Goal: Task Accomplishment & Management: Use online tool/utility

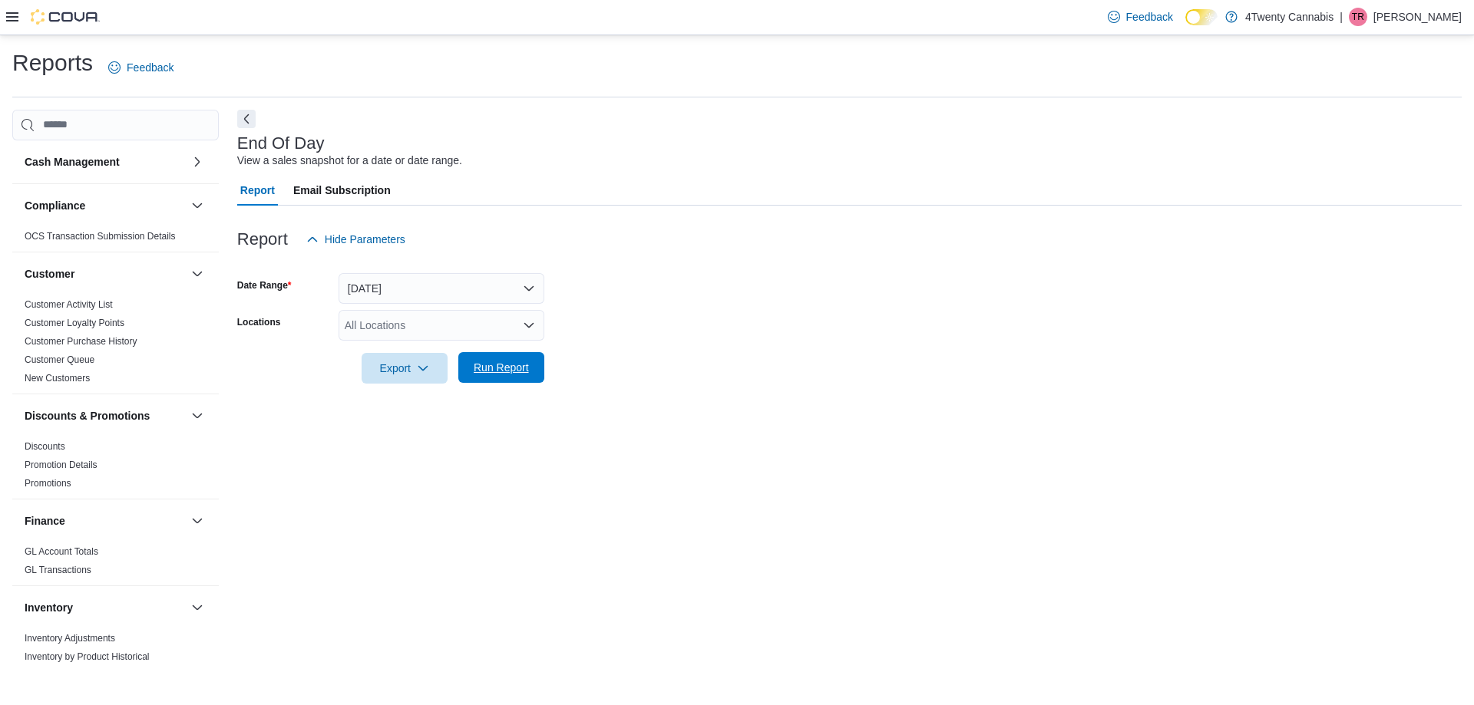
click at [530, 372] on span "Run Report" at bounding box center [501, 367] width 68 height 31
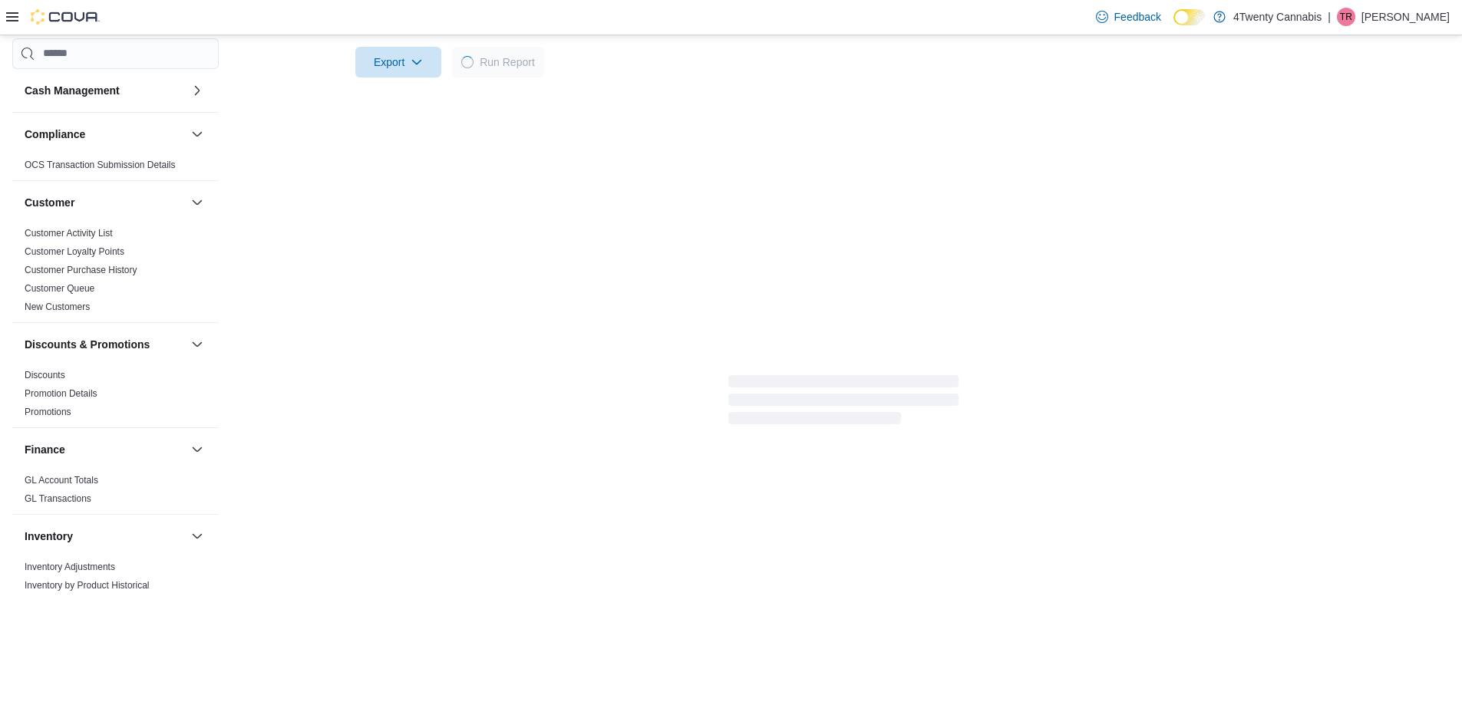
scroll to position [307, 0]
